Goal: Information Seeking & Learning: Learn about a topic

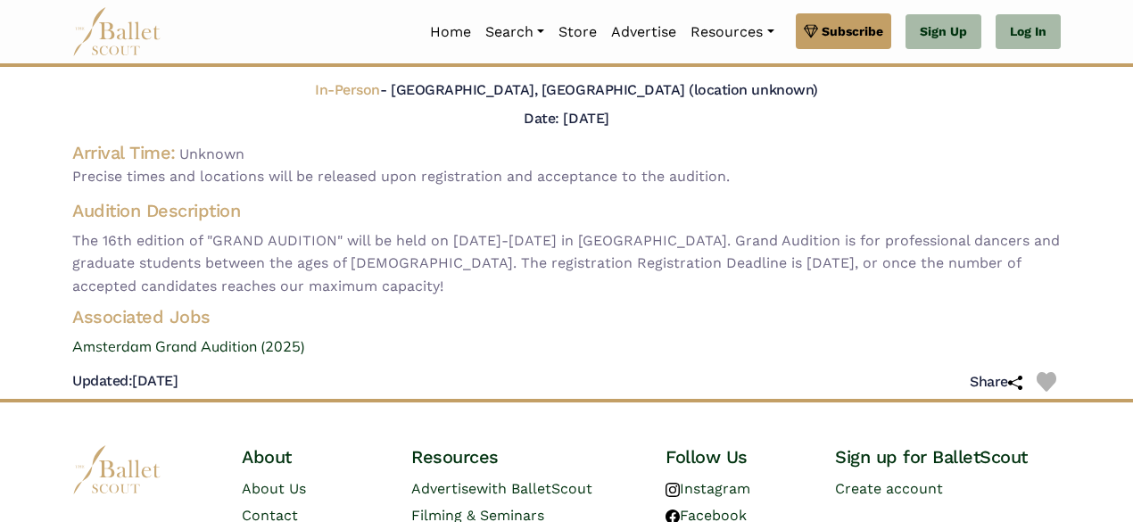
scroll to position [252, 0]
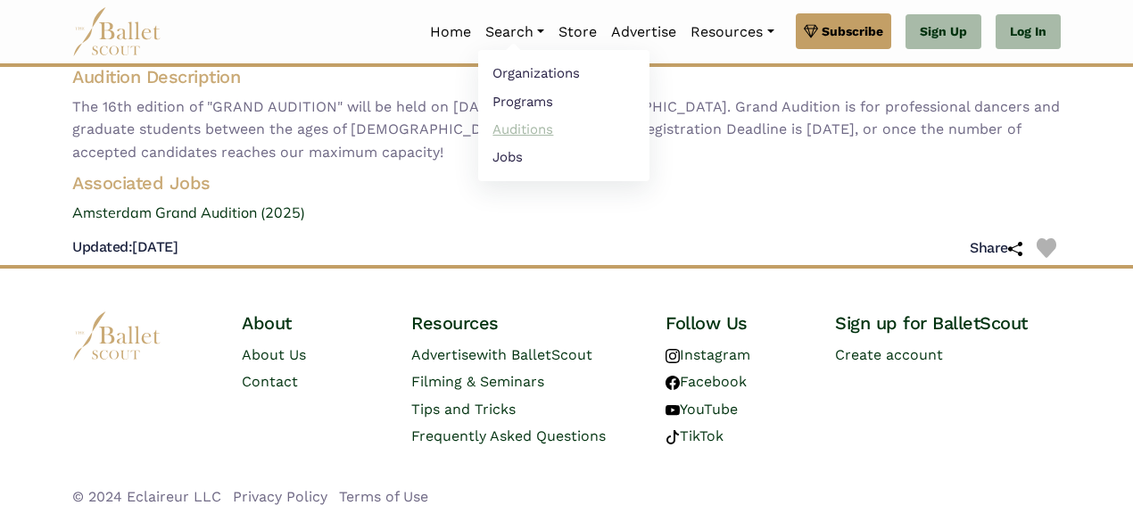
click at [517, 123] on link "Auditions" at bounding box center [563, 129] width 171 height 28
